Goal: Transaction & Acquisition: Book appointment/travel/reservation

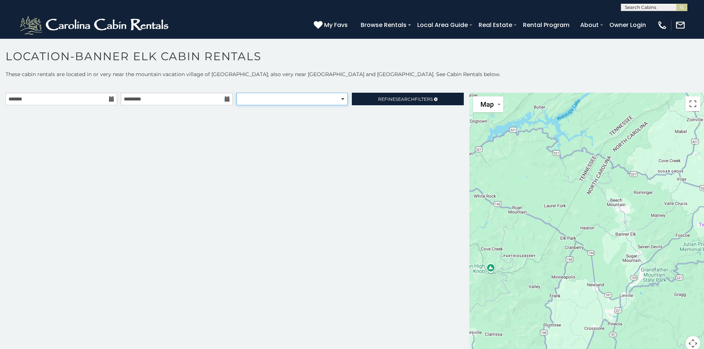
click at [312, 95] on select "**********" at bounding box center [291, 99] width 111 height 13
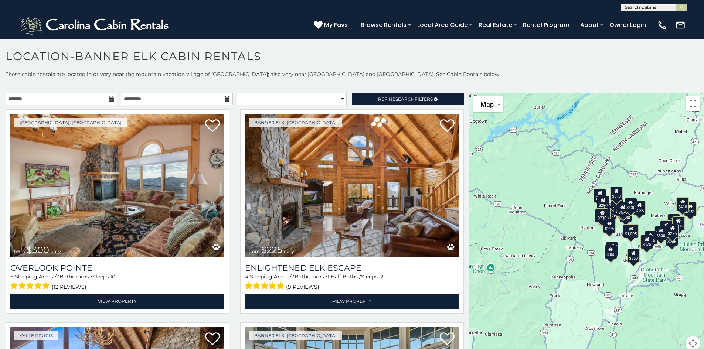
click at [641, 6] on input "text" at bounding box center [653, 8] width 65 height 7
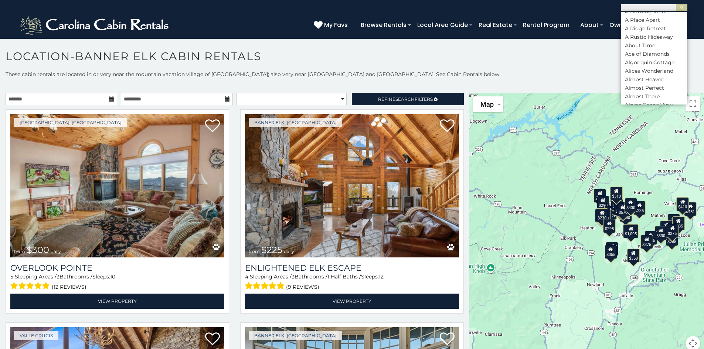
scroll to position [111, 0]
click at [648, 69] on li "Alpine Gorge View" at bounding box center [654, 68] width 66 height 7
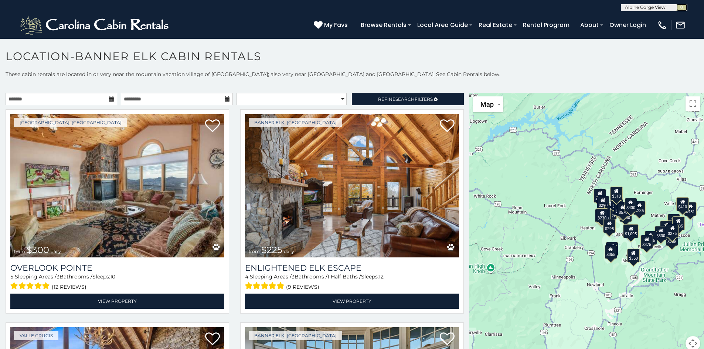
click at [685, 7] on button "submit" at bounding box center [681, 7] width 11 height 7
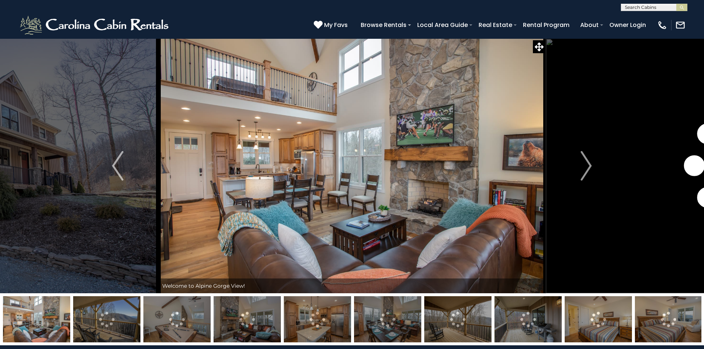
click at [586, 163] on img "Next" at bounding box center [585, 166] width 11 height 30
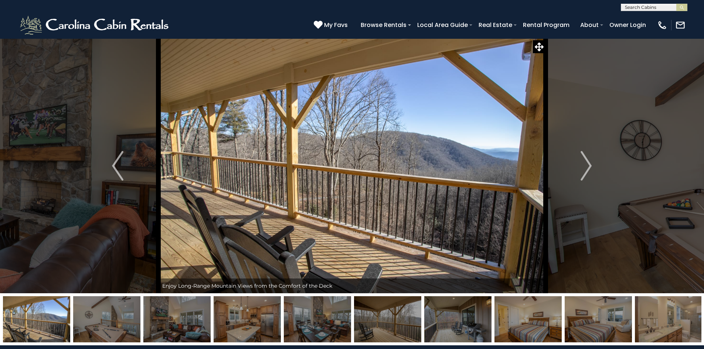
click at [586, 163] on img "Next" at bounding box center [585, 166] width 11 height 30
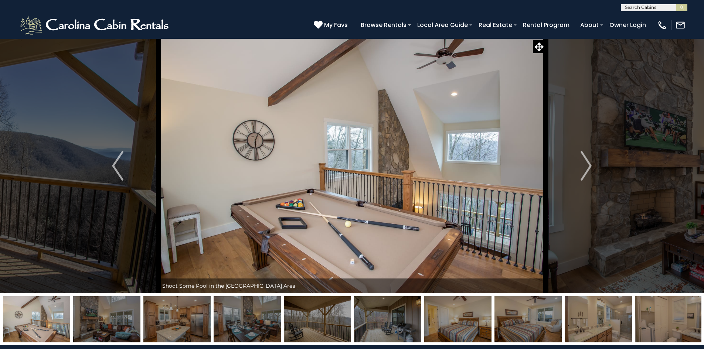
click at [586, 163] on img "Next" at bounding box center [585, 166] width 11 height 30
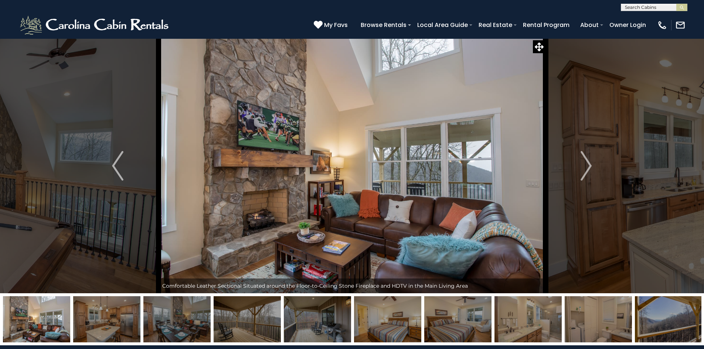
click at [586, 163] on img "Next" at bounding box center [585, 166] width 11 height 30
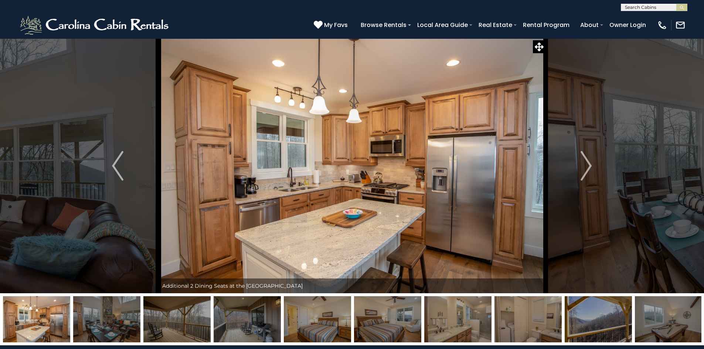
click at [586, 163] on img "Next" at bounding box center [585, 166] width 11 height 30
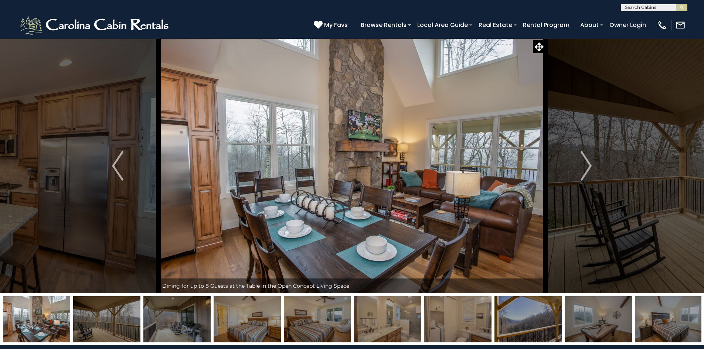
click at [586, 163] on img "Next" at bounding box center [585, 166] width 11 height 30
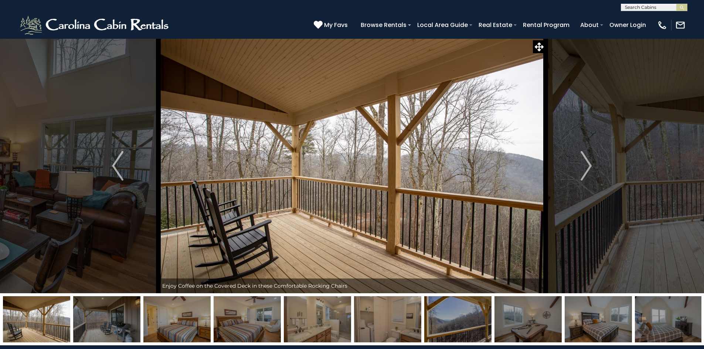
click at [586, 163] on img "Next" at bounding box center [585, 166] width 11 height 30
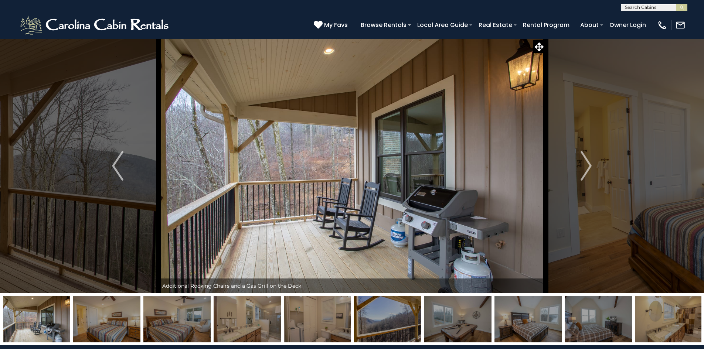
click at [586, 163] on img "Next" at bounding box center [585, 166] width 11 height 30
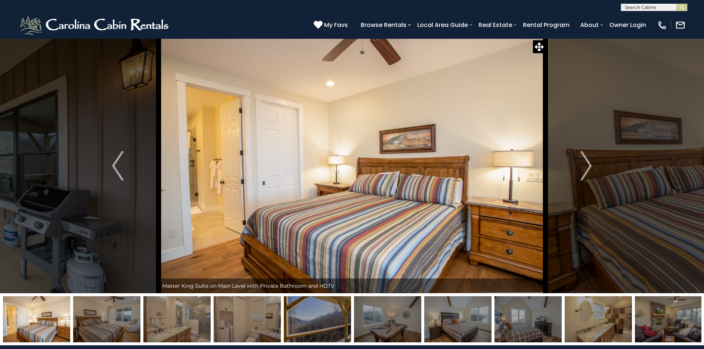
click at [586, 163] on img "Next" at bounding box center [585, 166] width 11 height 30
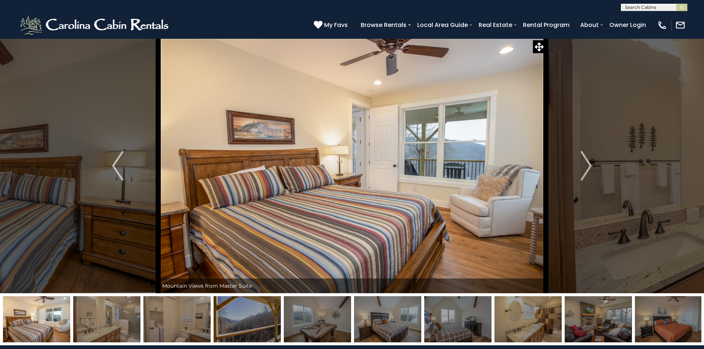
click at [586, 163] on img "Next" at bounding box center [585, 166] width 11 height 30
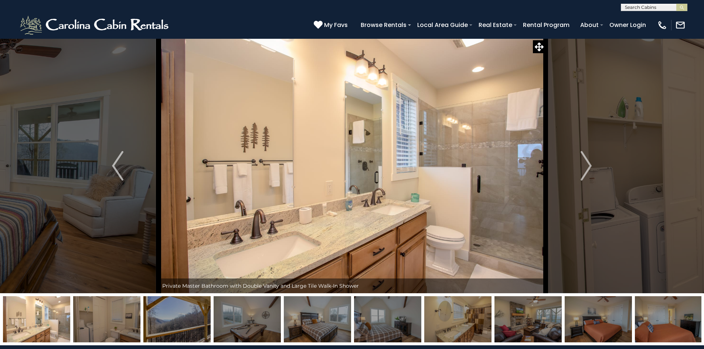
click at [586, 163] on img "Next" at bounding box center [585, 166] width 11 height 30
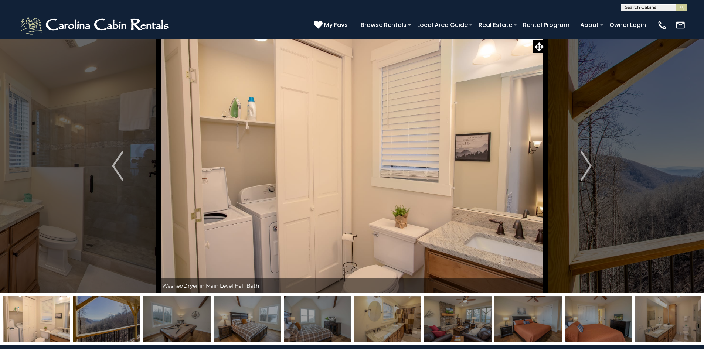
click at [586, 163] on img "Next" at bounding box center [585, 166] width 11 height 30
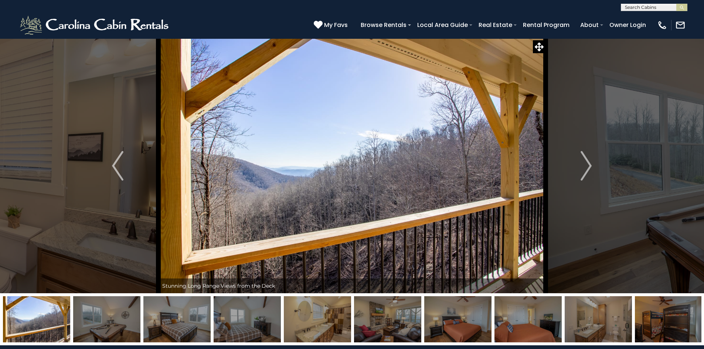
click at [586, 163] on img "Next" at bounding box center [585, 166] width 11 height 30
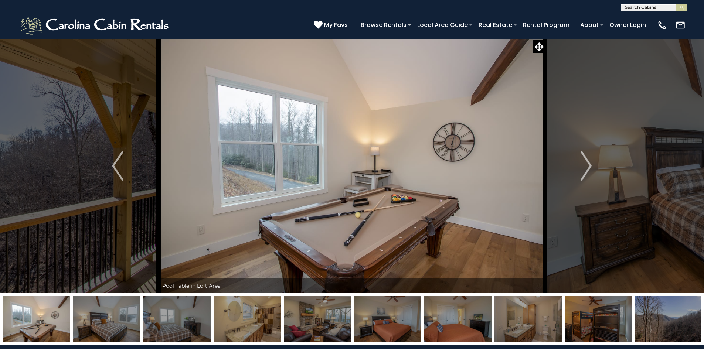
click at [586, 163] on img "Next" at bounding box center [585, 166] width 11 height 30
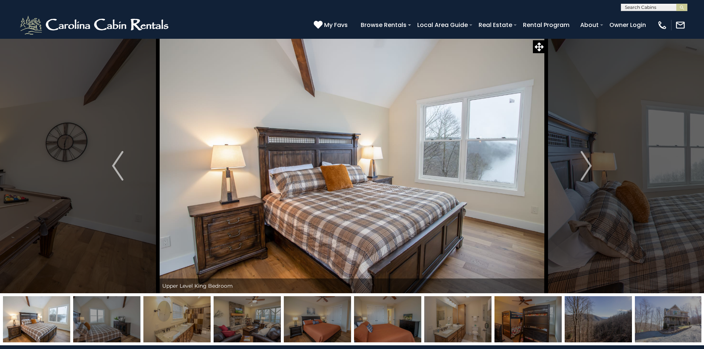
click at [586, 163] on img "Next" at bounding box center [585, 166] width 11 height 30
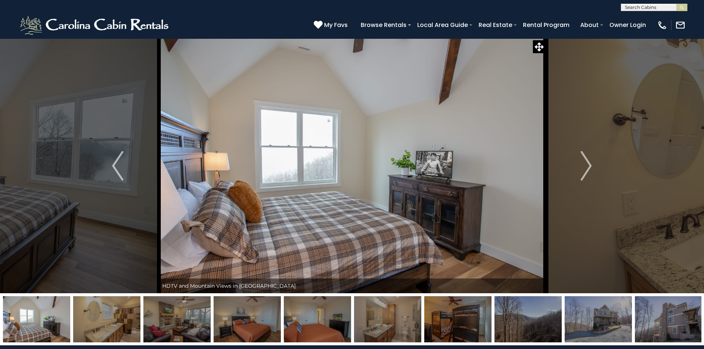
click at [586, 163] on img "Next" at bounding box center [585, 166] width 11 height 30
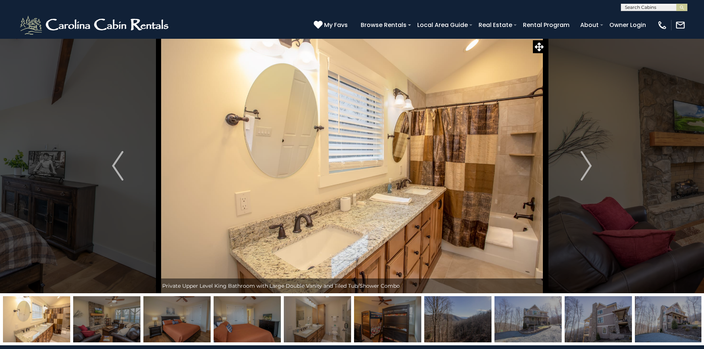
click at [586, 163] on img "Next" at bounding box center [585, 166] width 11 height 30
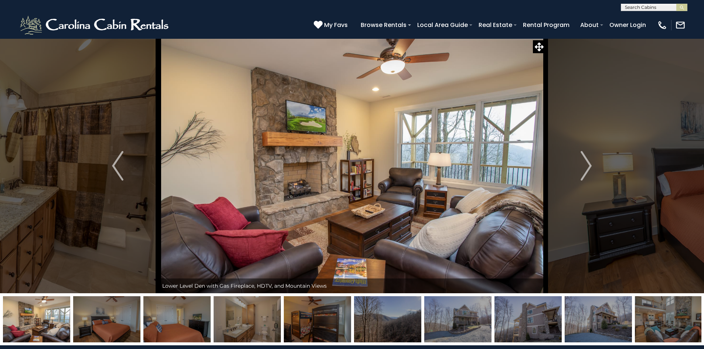
click at [586, 163] on img "Next" at bounding box center [585, 166] width 11 height 30
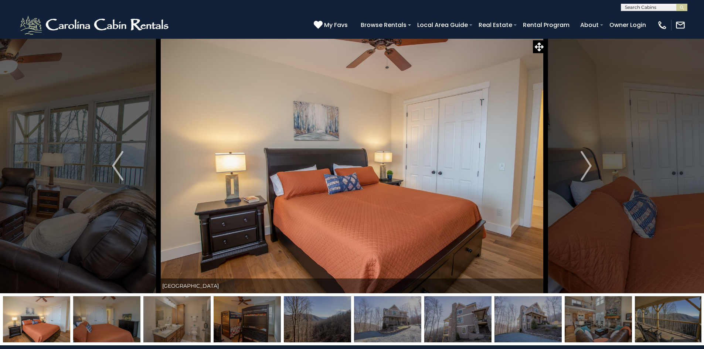
click at [586, 163] on img "Next" at bounding box center [585, 166] width 11 height 30
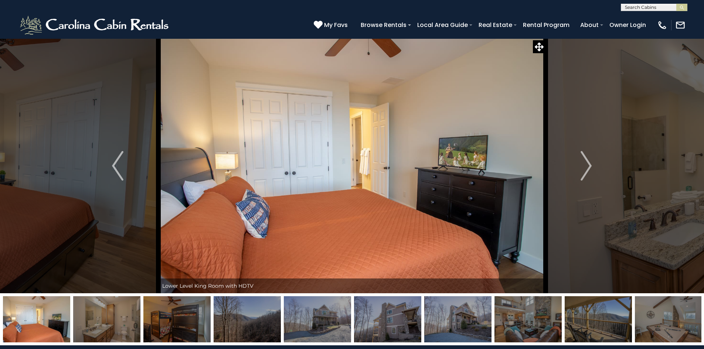
click at [586, 163] on img "Next" at bounding box center [585, 166] width 11 height 30
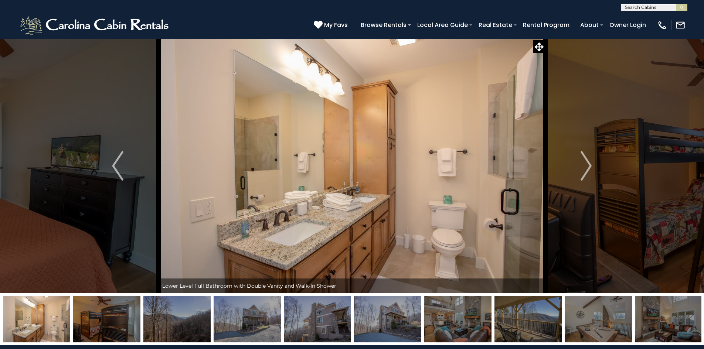
click at [586, 163] on img "Next" at bounding box center [585, 166] width 11 height 30
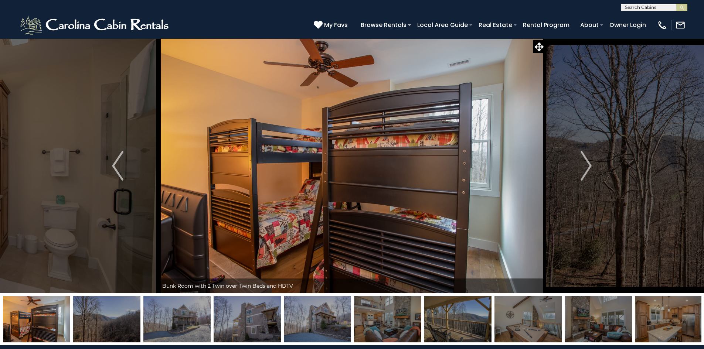
click at [586, 163] on img "Next" at bounding box center [585, 166] width 11 height 30
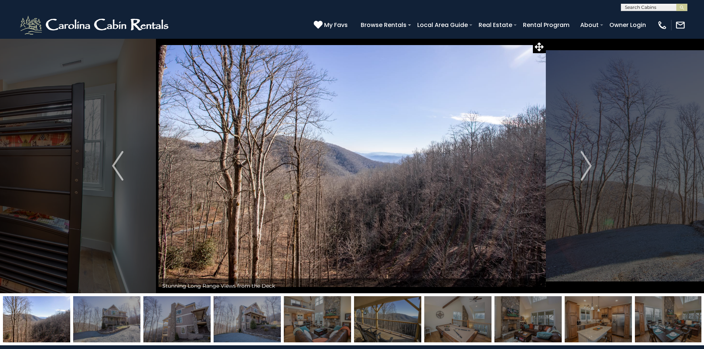
click at [586, 163] on img "Next" at bounding box center [585, 166] width 11 height 30
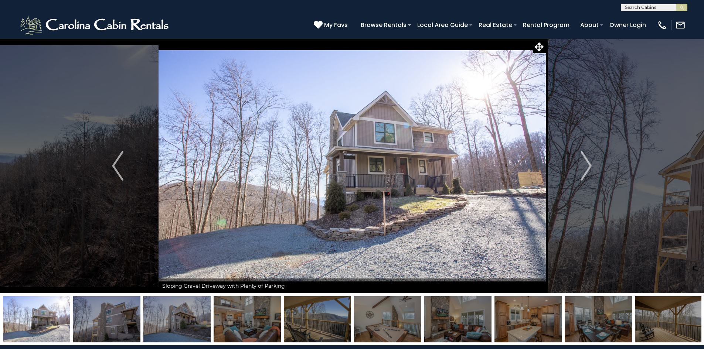
click at [586, 163] on img "Next" at bounding box center [585, 166] width 11 height 30
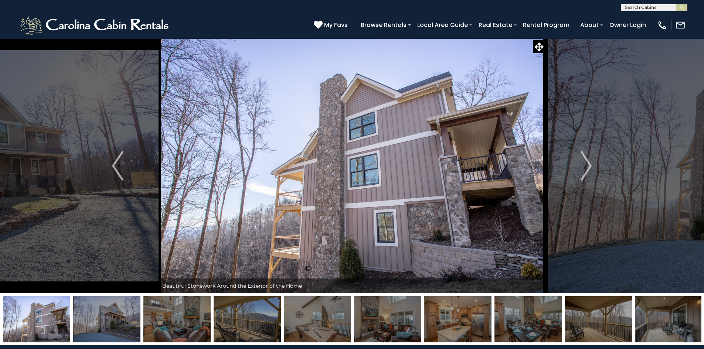
click at [586, 163] on img "Next" at bounding box center [585, 166] width 11 height 30
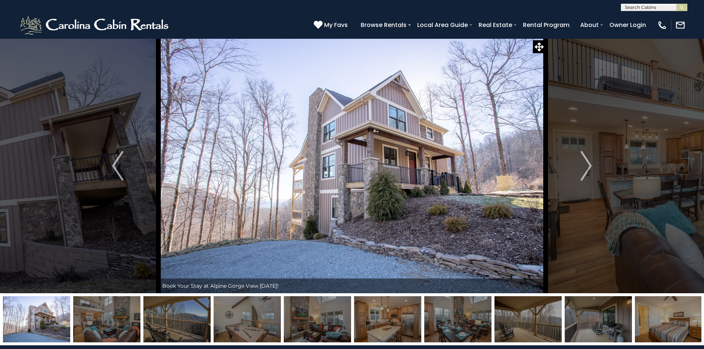
click at [586, 163] on img "Next" at bounding box center [585, 166] width 11 height 30
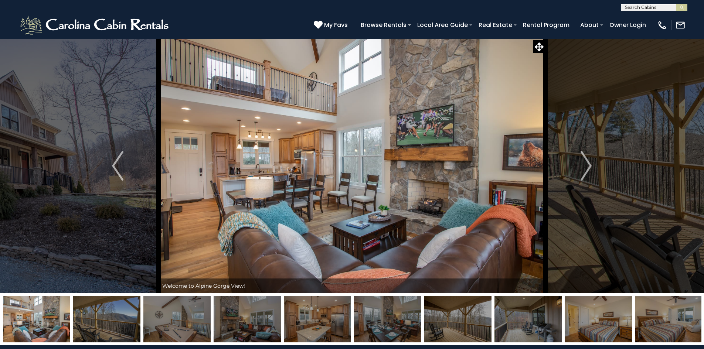
click at [586, 163] on img "Next" at bounding box center [585, 166] width 11 height 30
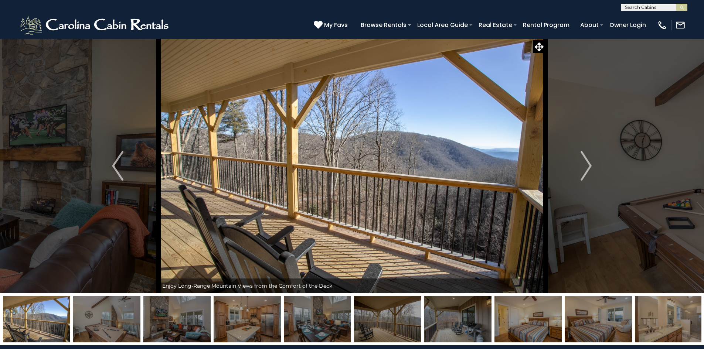
click at [586, 163] on img "Next" at bounding box center [585, 166] width 11 height 30
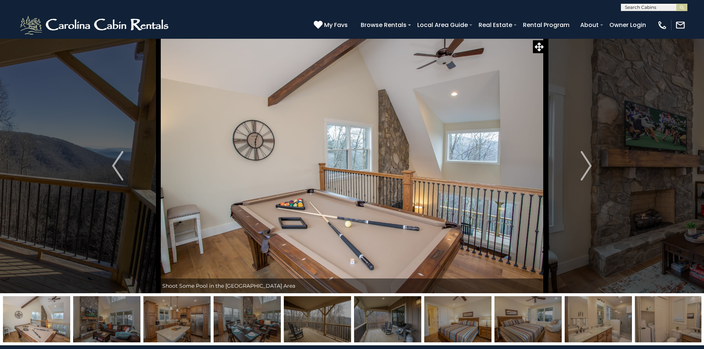
click at [586, 163] on img "Next" at bounding box center [585, 166] width 11 height 30
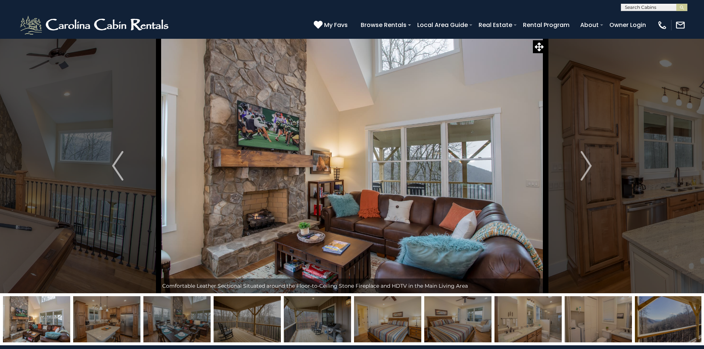
click at [586, 163] on img "Next" at bounding box center [585, 166] width 11 height 30
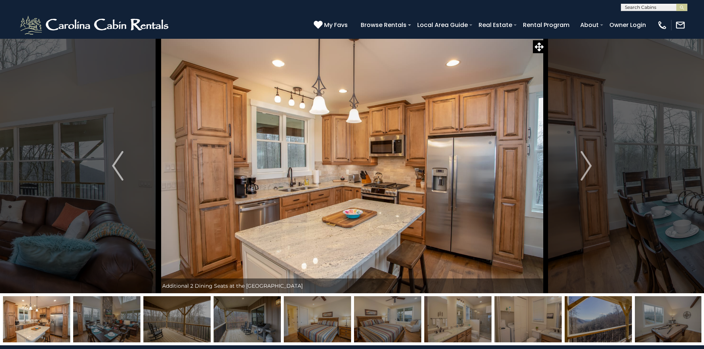
click at [535, 50] on icon at bounding box center [539, 46] width 9 height 9
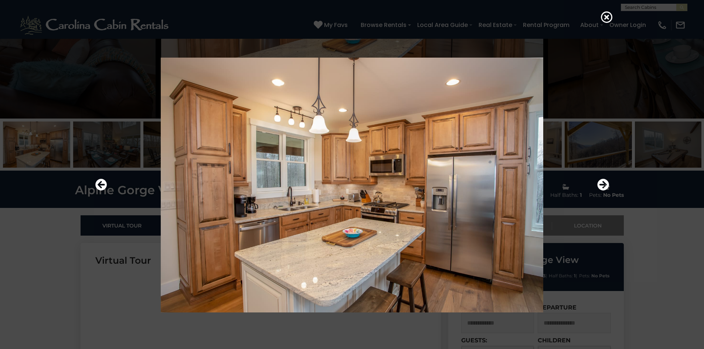
scroll to position [185, 0]
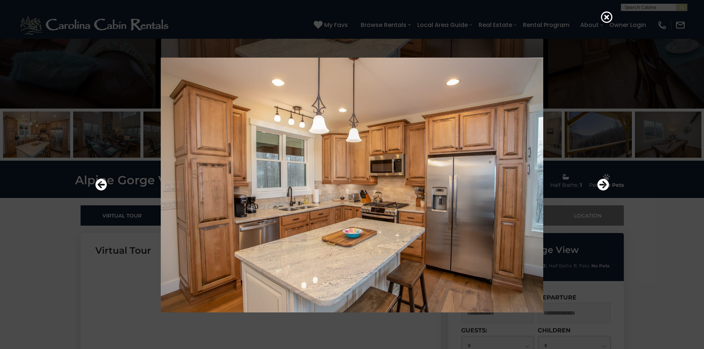
click at [603, 18] on icon at bounding box center [607, 17] width 12 height 12
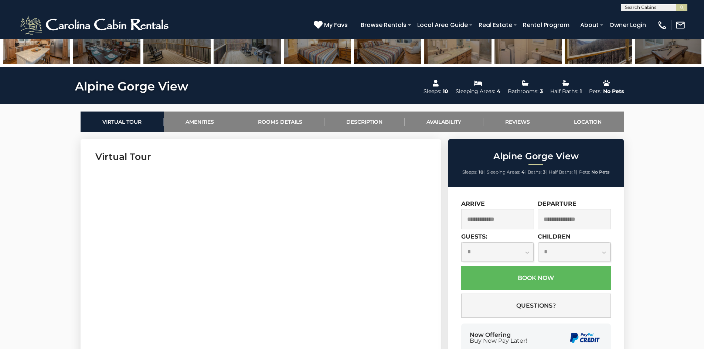
scroll to position [296, 0]
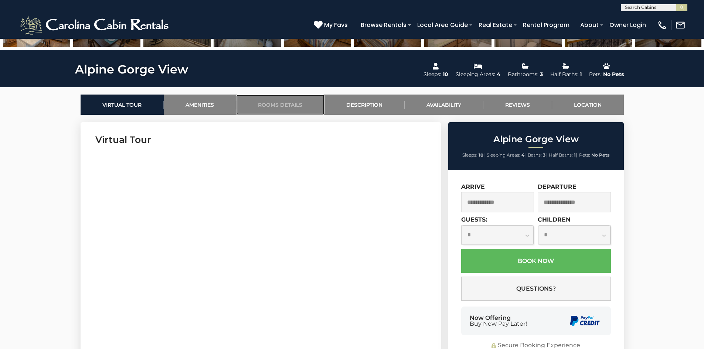
click at [276, 107] on link "Rooms Details" at bounding box center [280, 105] width 88 height 20
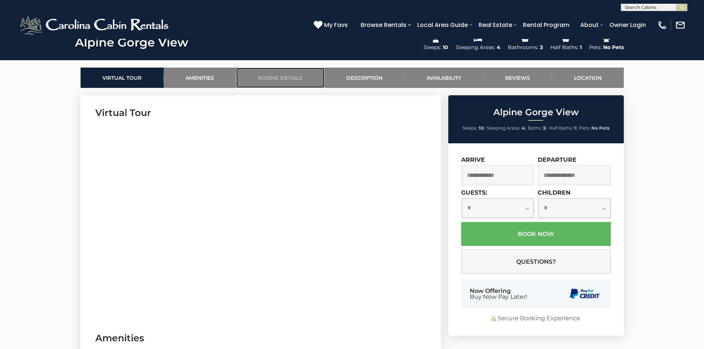
scroll to position [327, 0]
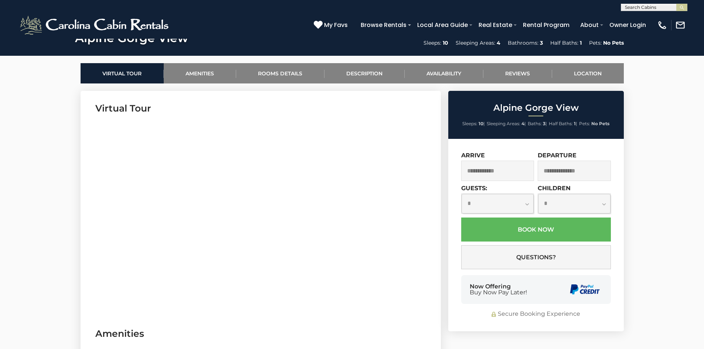
click at [495, 175] on input "text" at bounding box center [497, 171] width 73 height 20
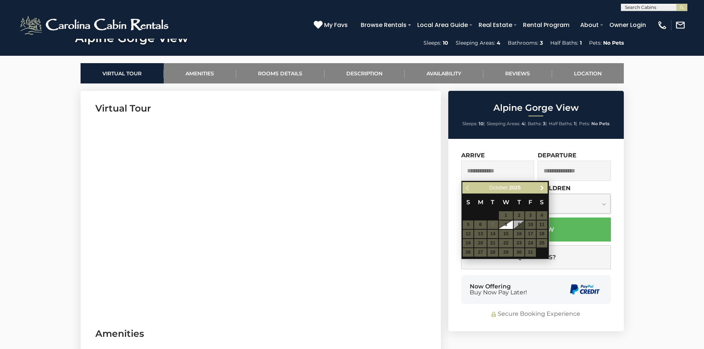
click at [540, 189] on span "Next" at bounding box center [542, 188] width 6 height 6
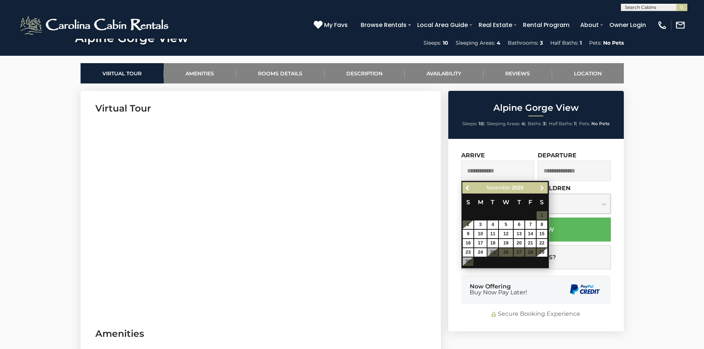
click at [540, 189] on span "Next" at bounding box center [542, 188] width 6 height 6
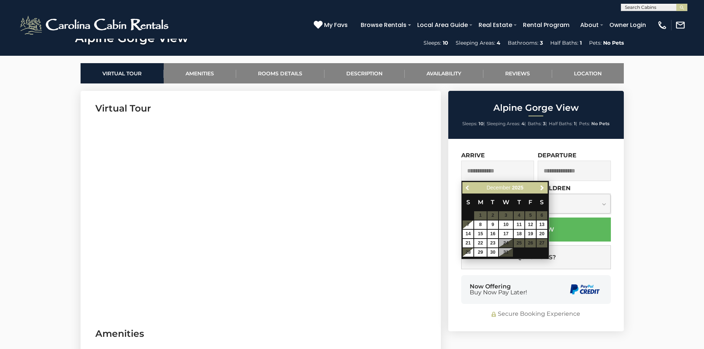
click at [467, 187] on span "Previous" at bounding box center [468, 188] width 6 height 6
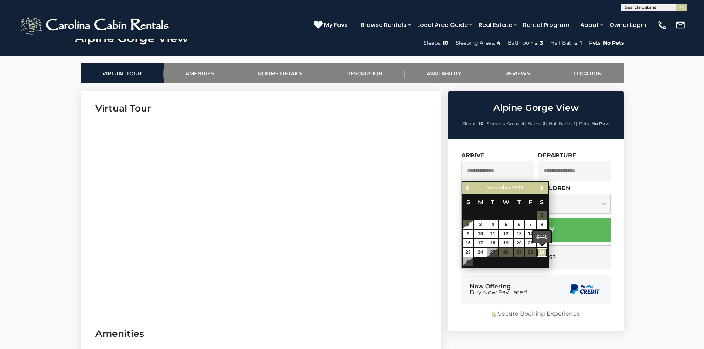
click at [539, 254] on link "29" at bounding box center [541, 252] width 11 height 8
type input "**********"
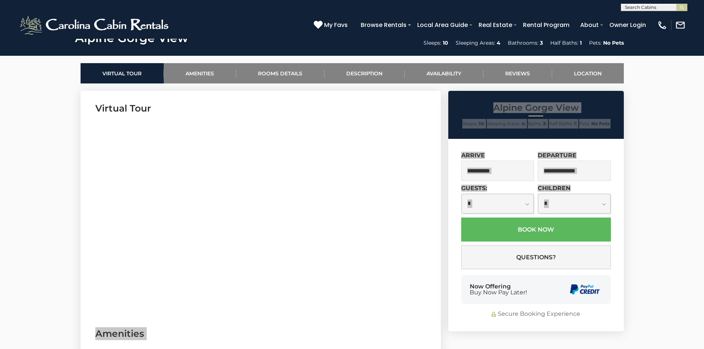
drag, startPoint x: 419, startPoint y: 249, endPoint x: 474, endPoint y: 204, distance: 71.1
